Goal: Information Seeking & Learning: Check status

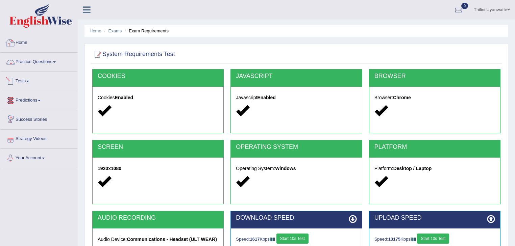
click at [14, 42] on div at bounding box center [10, 43] width 10 height 10
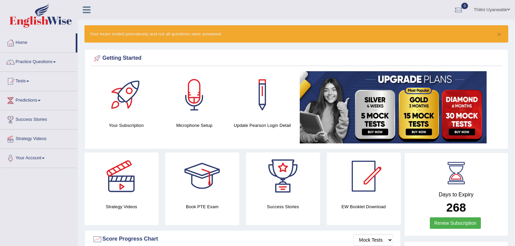
click at [237, 34] on div "× Your exam ended prematurely and not all questions were answered" at bounding box center [296, 33] width 424 height 17
click at [500, 34] on button "×" at bounding box center [499, 34] width 4 height 7
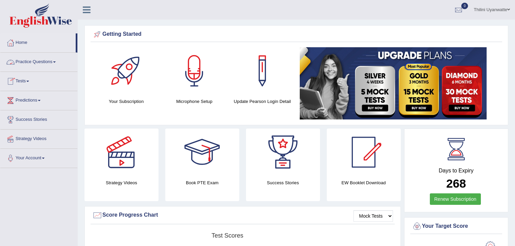
click at [22, 79] on link "Tests" at bounding box center [38, 80] width 77 height 17
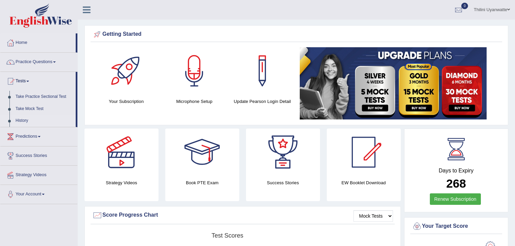
click at [21, 120] on link "History" at bounding box center [44, 121] width 63 height 12
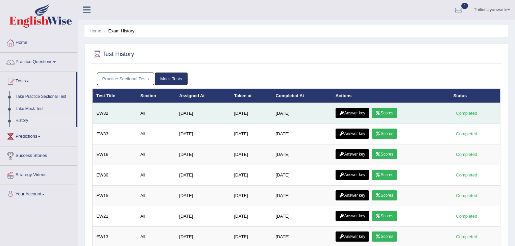
click at [380, 111] on icon at bounding box center [377, 113] width 5 height 4
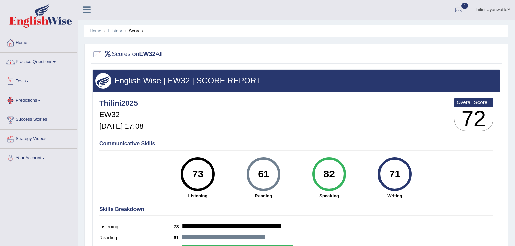
click at [37, 65] on link "Practice Questions" at bounding box center [38, 61] width 77 height 17
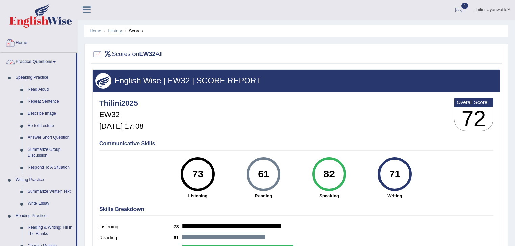
click at [117, 32] on link "History" at bounding box center [115, 30] width 14 height 5
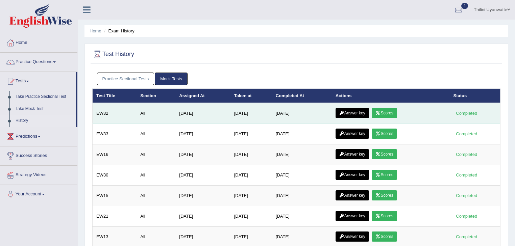
click at [346, 113] on link "Answer key" at bounding box center [352, 113] width 33 height 10
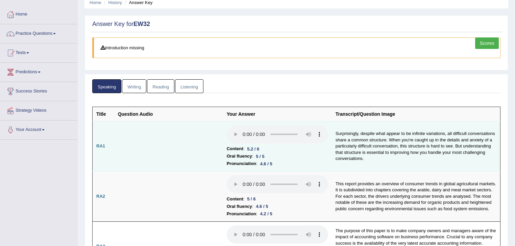
scroll to position [27, 0]
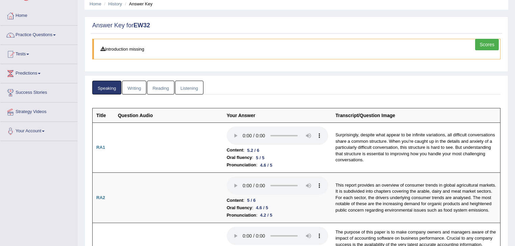
click at [124, 93] on link "Writing" at bounding box center [134, 88] width 24 height 14
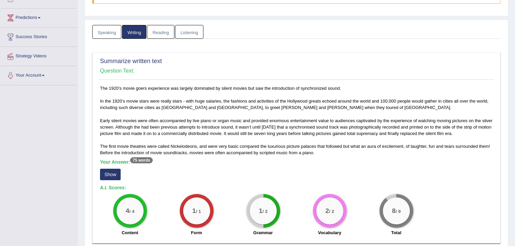
scroll to position [99, 0]
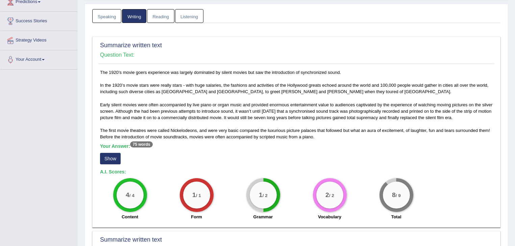
click at [154, 21] on link "Reading" at bounding box center [160, 16] width 27 height 14
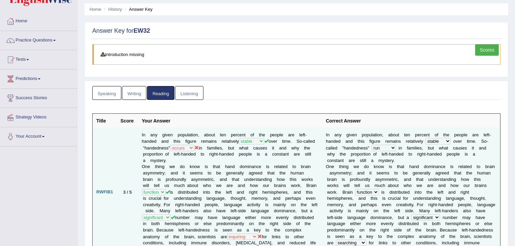
scroll to position [0, 0]
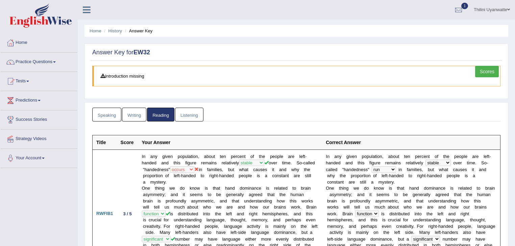
click at [134, 118] on link "Writing" at bounding box center [134, 115] width 24 height 14
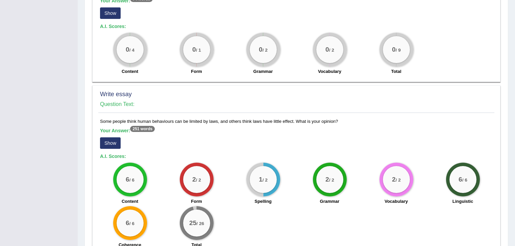
scroll to position [288, 0]
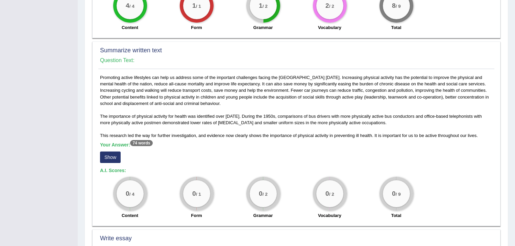
click at [115, 153] on button "Show" at bounding box center [110, 157] width 21 height 11
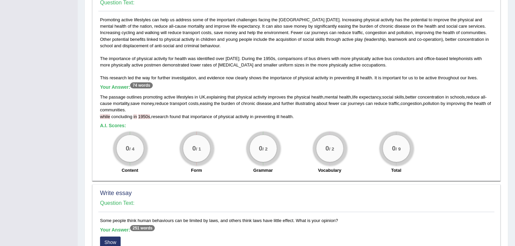
scroll to position [360, 0]
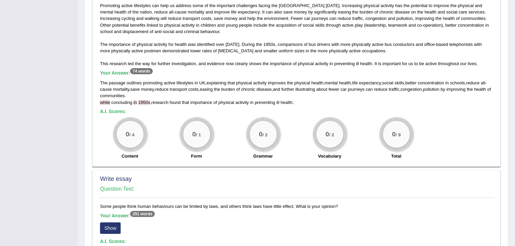
click at [105, 100] on span "while" at bounding box center [105, 102] width 10 height 5
click at [149, 101] on span "1950s" at bounding box center [144, 102] width 12 height 5
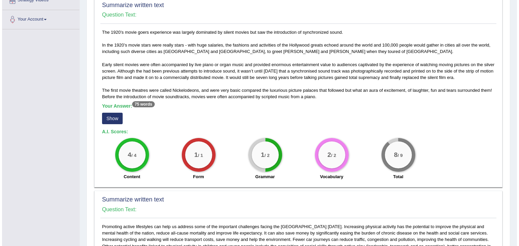
scroll to position [123, 0]
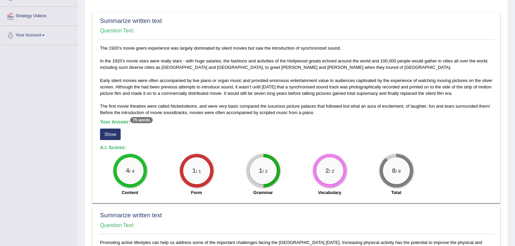
click at [112, 130] on button "Show" at bounding box center [110, 134] width 21 height 11
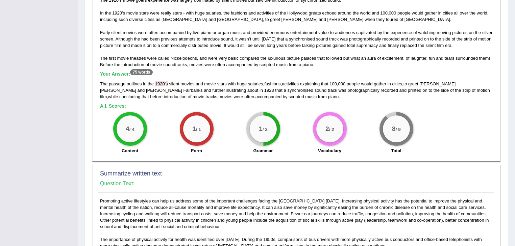
scroll to position [195, 0]
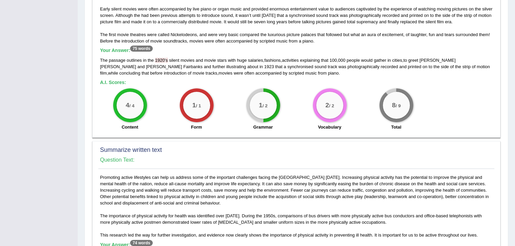
click at [162, 60] on span "1920" at bounding box center [160, 60] width 10 height 5
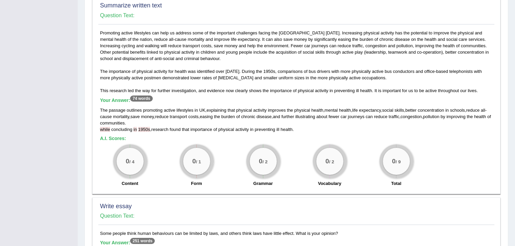
click at [148, 129] on span "1950s" at bounding box center [144, 129] width 12 height 5
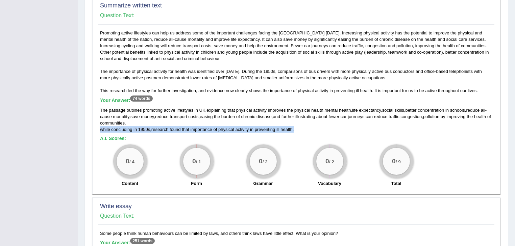
click at [148, 129] on span "1950s" at bounding box center [144, 129] width 12 height 5
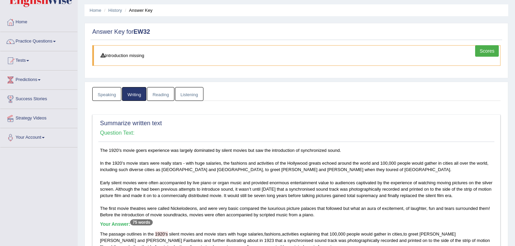
scroll to position [0, 0]
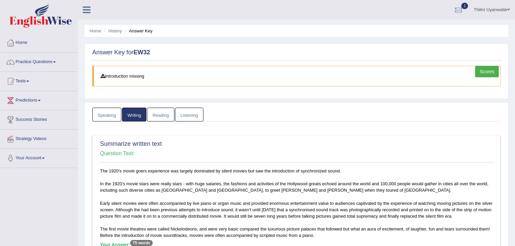
click at [487, 74] on link "Scores" at bounding box center [487, 71] width 24 height 11
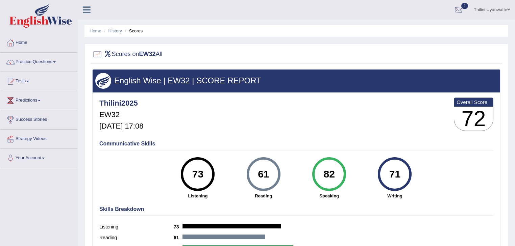
click at [454, 8] on div at bounding box center [458, 10] width 10 height 10
click at [19, 43] on link "Home" at bounding box center [38, 41] width 77 height 17
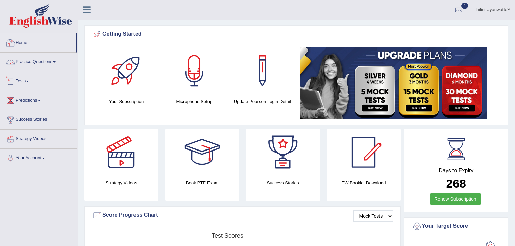
click at [27, 80] on link "Tests" at bounding box center [38, 80] width 77 height 17
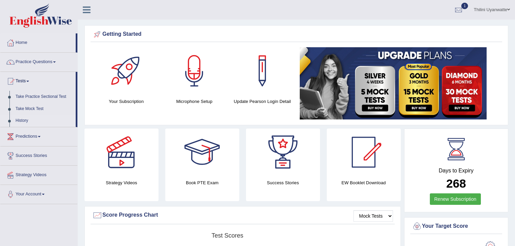
click at [24, 119] on link "History" at bounding box center [44, 121] width 63 height 12
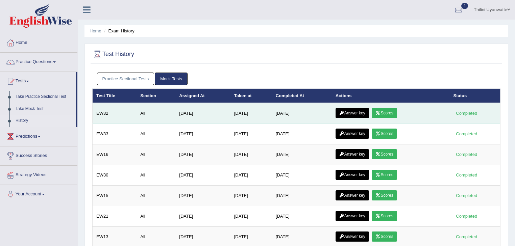
click at [356, 113] on link "Answer key" at bounding box center [352, 113] width 33 height 10
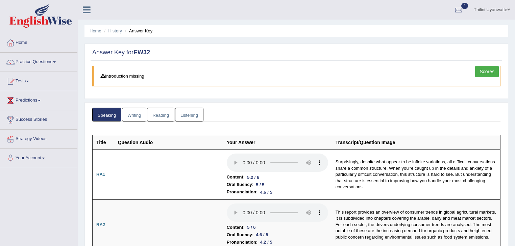
click at [160, 112] on link "Reading" at bounding box center [160, 115] width 27 height 14
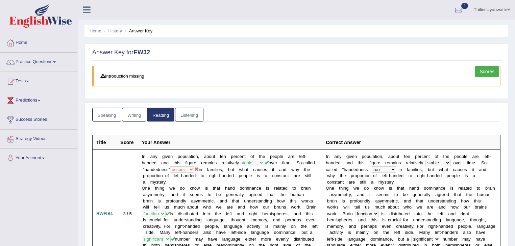
click at [195, 116] on link "Listening" at bounding box center [189, 115] width 28 height 14
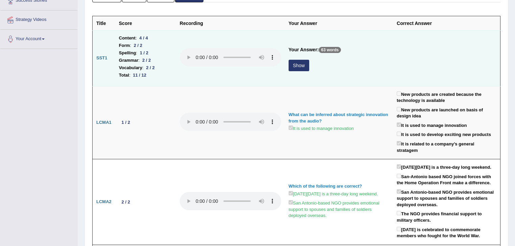
scroll to position [144, 0]
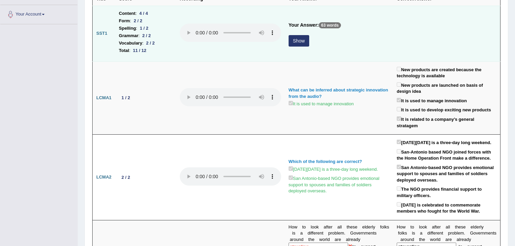
click at [287, 44] on td "Your Answer: 63 words Show" at bounding box center [339, 34] width 108 height 56
click at [304, 42] on button "Show" at bounding box center [299, 40] width 21 height 11
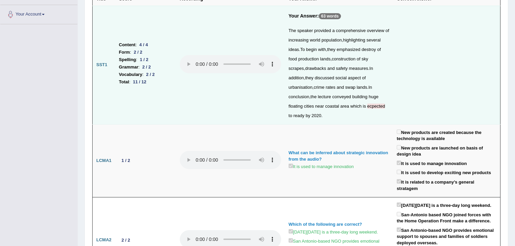
drag, startPoint x: 377, startPoint y: 105, endPoint x: 372, endPoint y: 104, distance: 4.8
click at [372, 104] on span "ecpected" at bounding box center [376, 106] width 18 height 5
click at [370, 105] on span "ecpected" at bounding box center [376, 106] width 18 height 5
drag, startPoint x: 375, startPoint y: 105, endPoint x: 405, endPoint y: 89, distance: 34.5
click at [405, 89] on td at bounding box center [446, 65] width 107 height 119
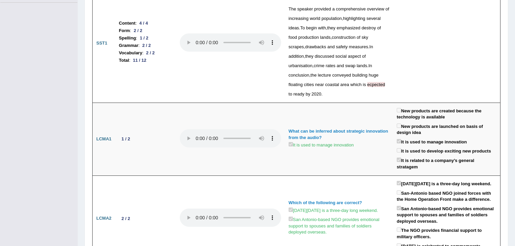
scroll to position [0, 0]
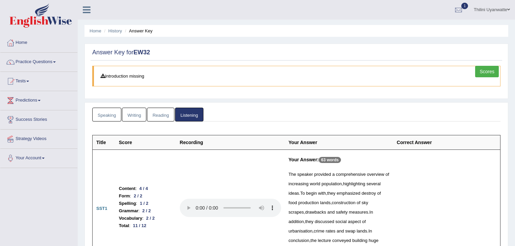
click at [488, 77] on div "Scores" at bounding box center [487, 72] width 25 height 13
click at [490, 71] on link "Scores" at bounding box center [487, 71] width 24 height 11
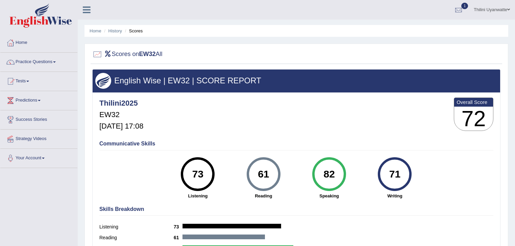
click at [454, 7] on div at bounding box center [458, 10] width 10 height 10
click at [413, 30] on link "EW32 Aug 23, 2025 Exam evaluated" at bounding box center [417, 30] width 93 height 14
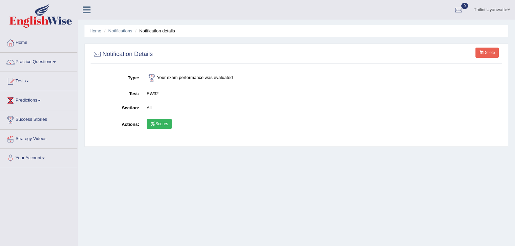
click at [122, 33] on link "Notifications" at bounding box center [120, 30] width 24 height 5
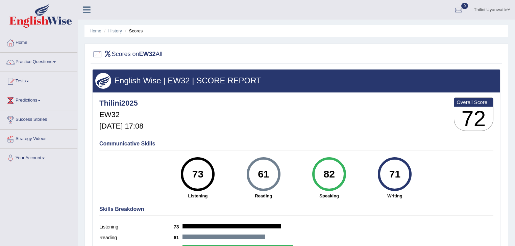
click at [93, 33] on link "Home" at bounding box center [96, 30] width 12 height 5
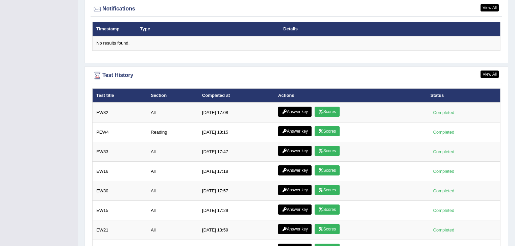
scroll to position [869, 0]
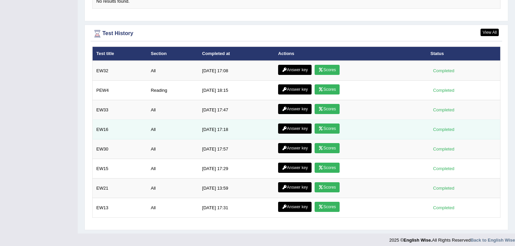
click at [324, 124] on link "Scores" at bounding box center [327, 129] width 25 height 10
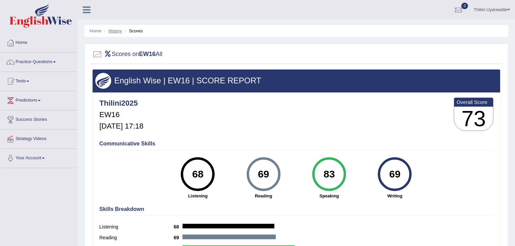
click at [111, 31] on link "History" at bounding box center [115, 30] width 14 height 5
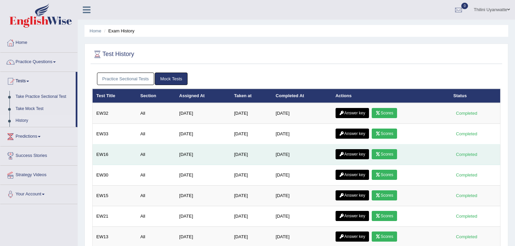
click at [351, 152] on link "Answer key" at bounding box center [352, 154] width 33 height 10
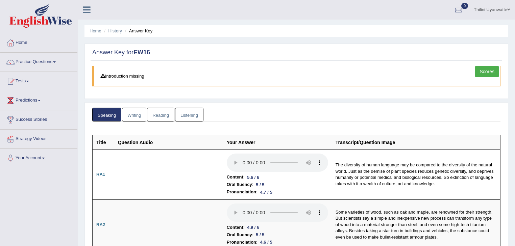
click at [138, 115] on link "Writing" at bounding box center [134, 115] width 24 height 14
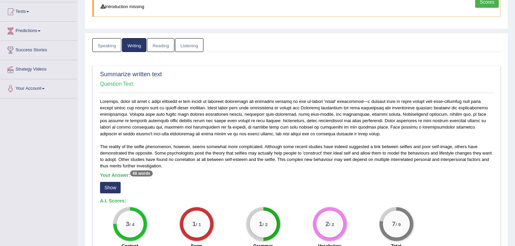
scroll to position [144, 0]
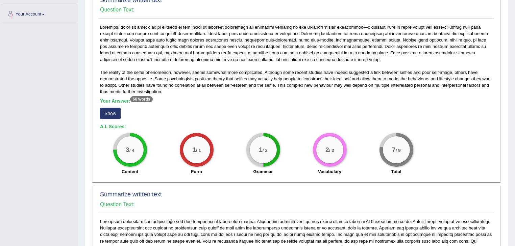
click at [104, 114] on button "Show" at bounding box center [110, 113] width 21 height 11
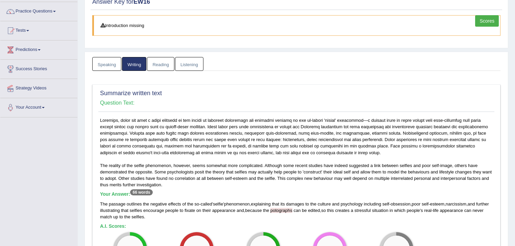
scroll to position [25, 0]
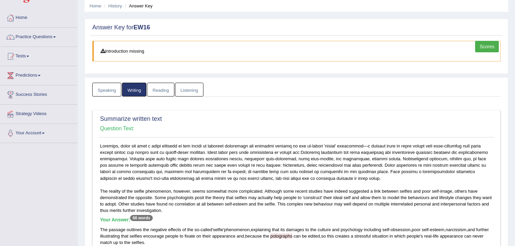
click at [154, 90] on link "Reading" at bounding box center [160, 90] width 27 height 14
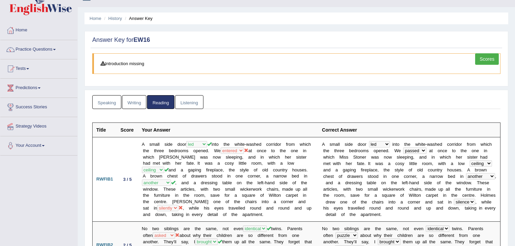
scroll to position [0, 0]
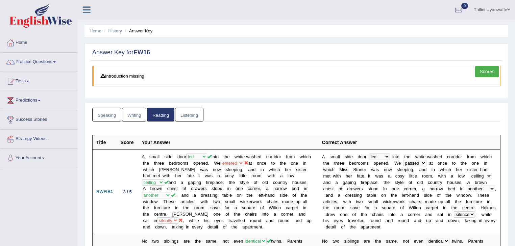
click at [193, 114] on link "Listening" at bounding box center [189, 115] width 28 height 14
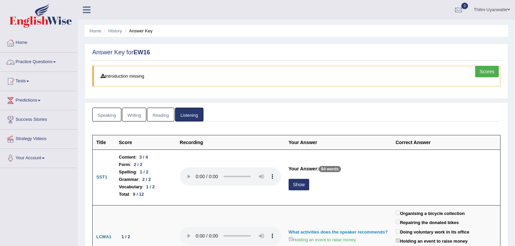
click at [23, 45] on link "Home" at bounding box center [38, 41] width 77 height 17
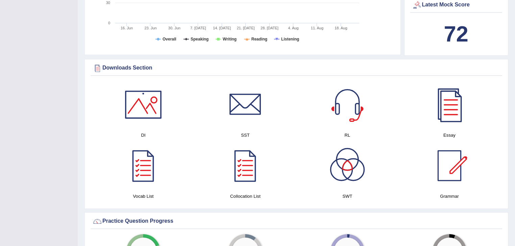
scroll to position [288, 0]
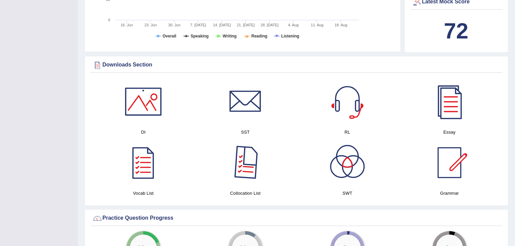
click at [245, 169] on div at bounding box center [245, 162] width 47 height 47
click at [140, 167] on div at bounding box center [143, 162] width 47 height 47
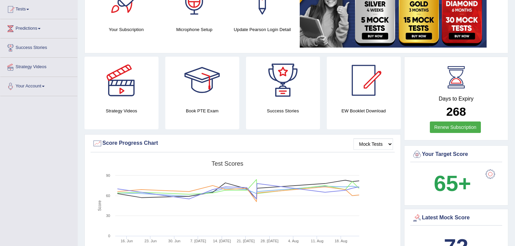
scroll to position [0, 0]
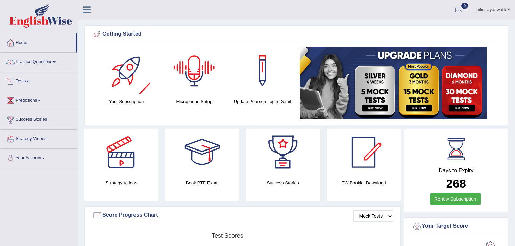
click at [43, 64] on link "Practice Questions" at bounding box center [38, 61] width 77 height 17
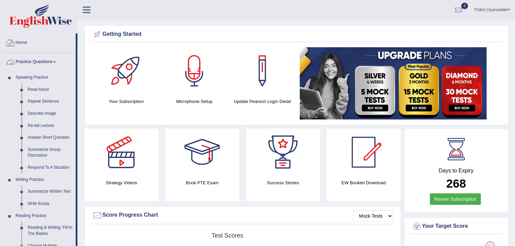
click at [28, 45] on link "Home" at bounding box center [37, 41] width 75 height 17
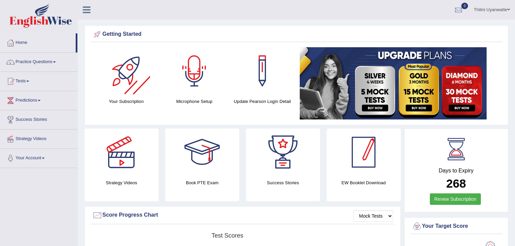
scroll to position [216, 0]
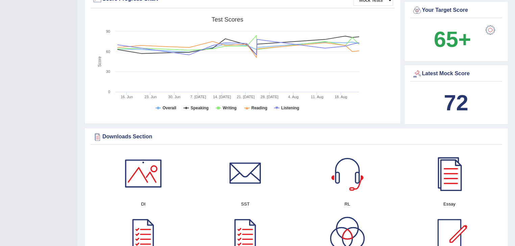
click at [438, 104] on div "72" at bounding box center [456, 103] width 89 height 32
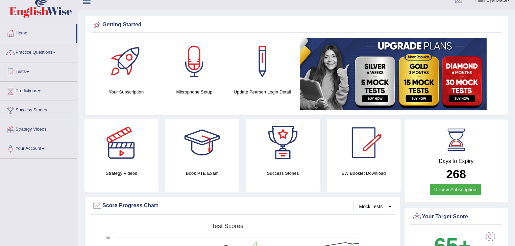
scroll to position [0, 0]
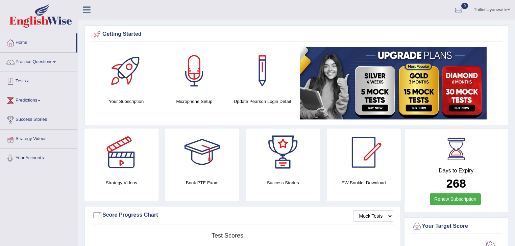
click at [28, 82] on link "Tests" at bounding box center [38, 80] width 77 height 17
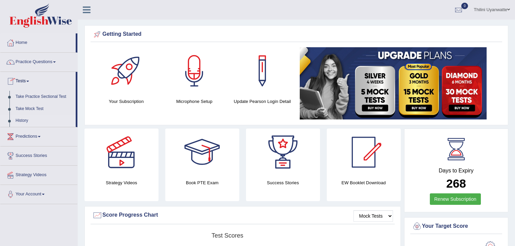
click at [25, 120] on link "History" at bounding box center [44, 121] width 63 height 12
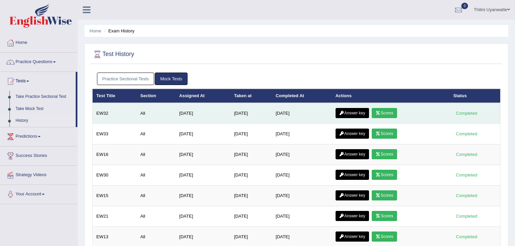
click at [391, 113] on link "Scores" at bounding box center [384, 113] width 25 height 10
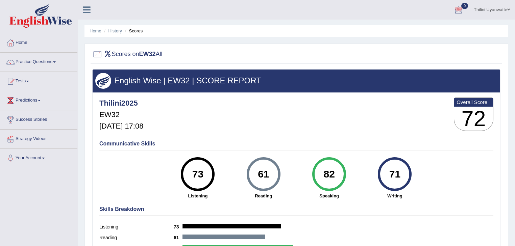
click at [455, 12] on div at bounding box center [458, 10] width 10 height 10
click at [438, 53] on div at bounding box center [296, 55] width 408 height 14
click at [262, 74] on div "English Wise | EW32 | SCORE REPORT" at bounding box center [296, 81] width 407 height 23
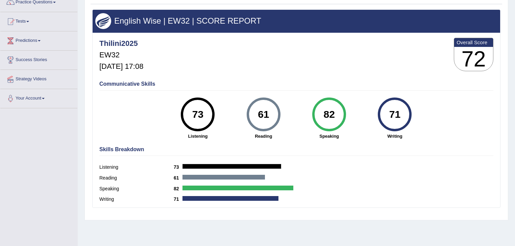
scroll to position [36, 0]
